Goal: Transaction & Acquisition: Purchase product/service

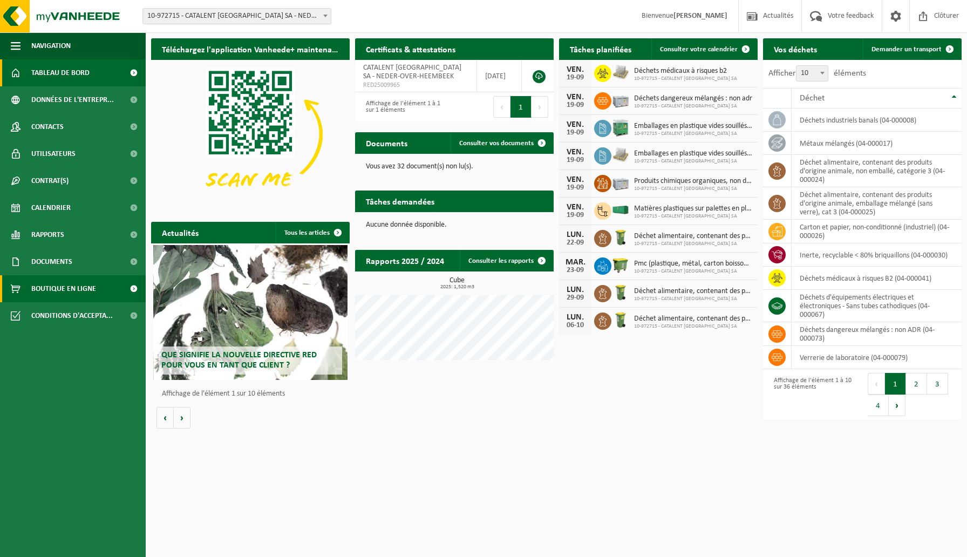
click at [49, 290] on span "Boutique en ligne" at bounding box center [63, 288] width 65 height 27
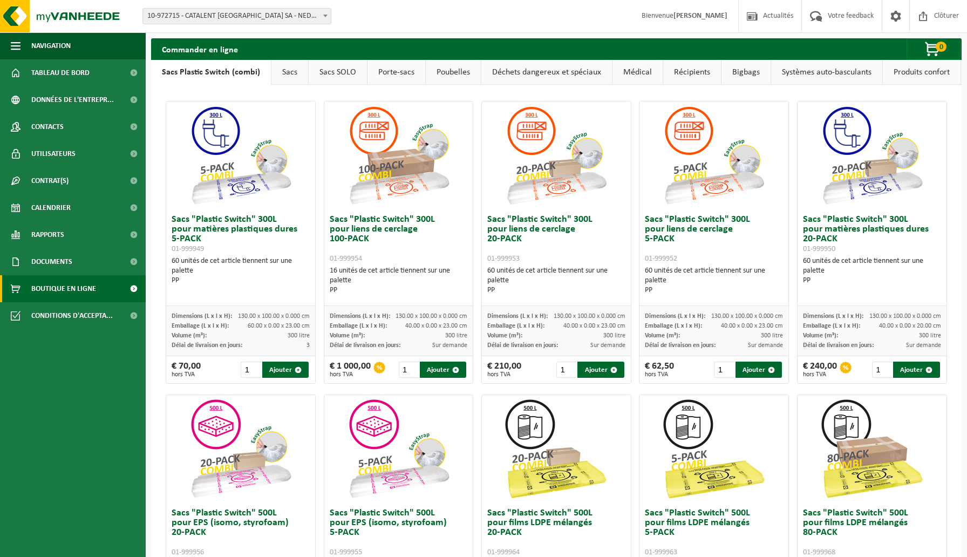
click at [288, 77] on link "Sacs" at bounding box center [290, 72] width 37 height 25
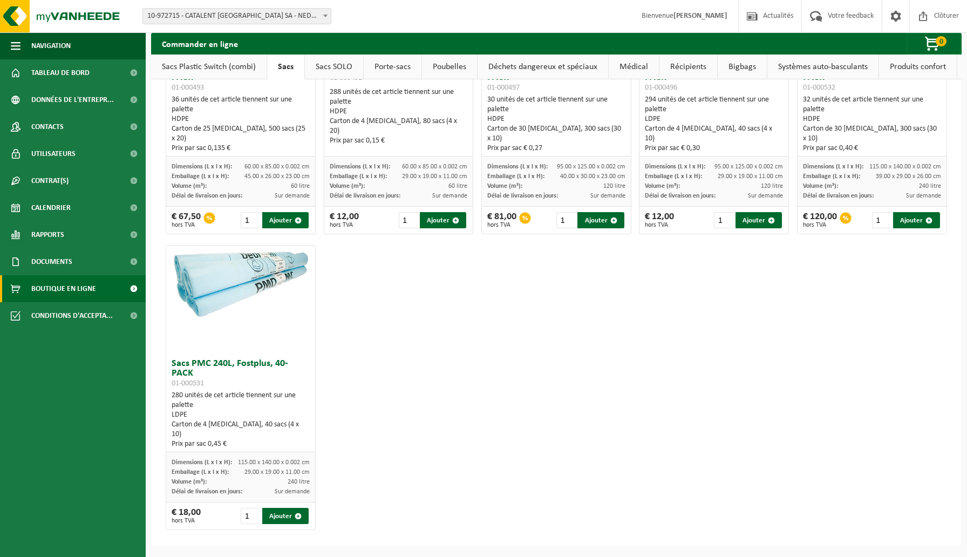
scroll to position [1367, 0]
